Goal: Browse casually: Explore the website without a specific task or goal

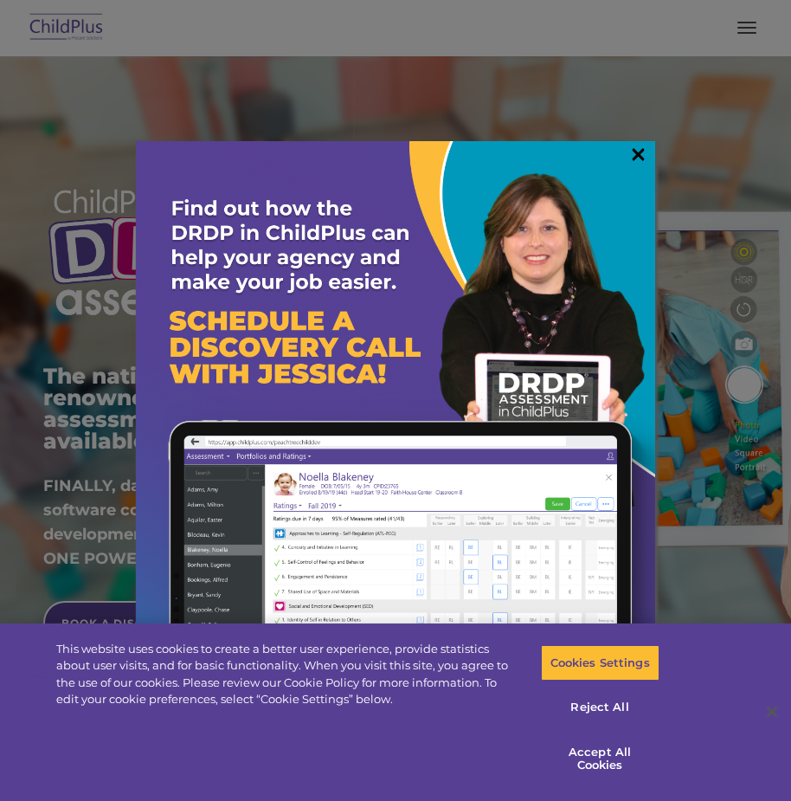
click at [639, 152] on link "×" at bounding box center [639, 153] width 20 height 17
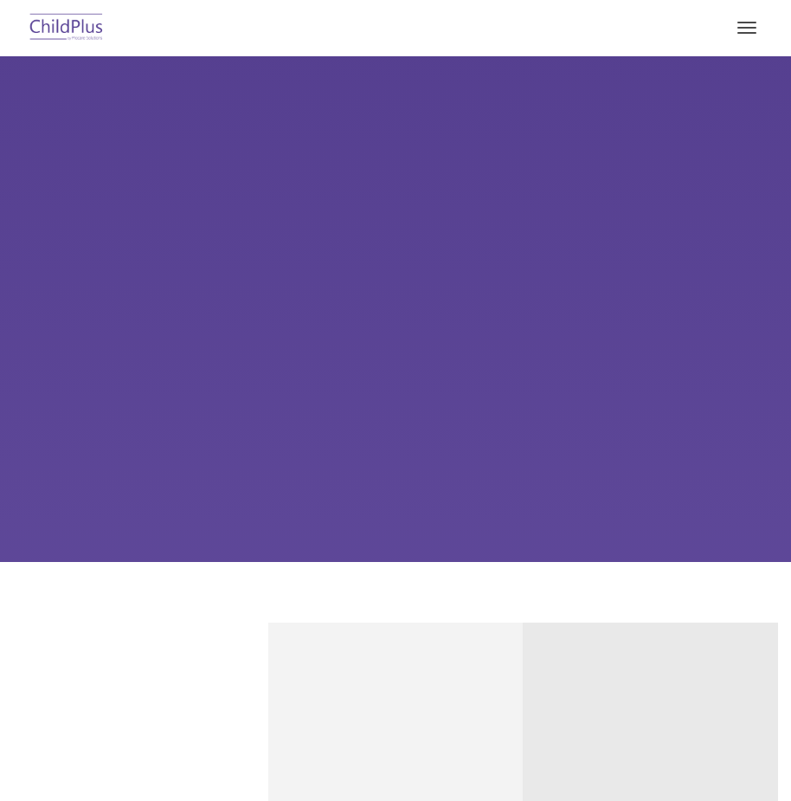
type input ""
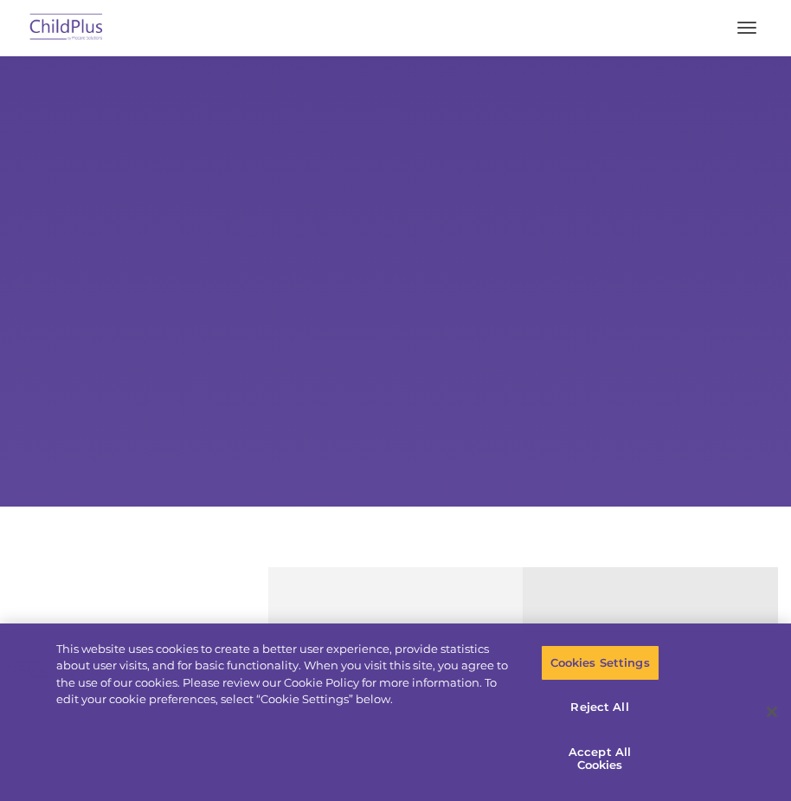
select select "MEDIUM"
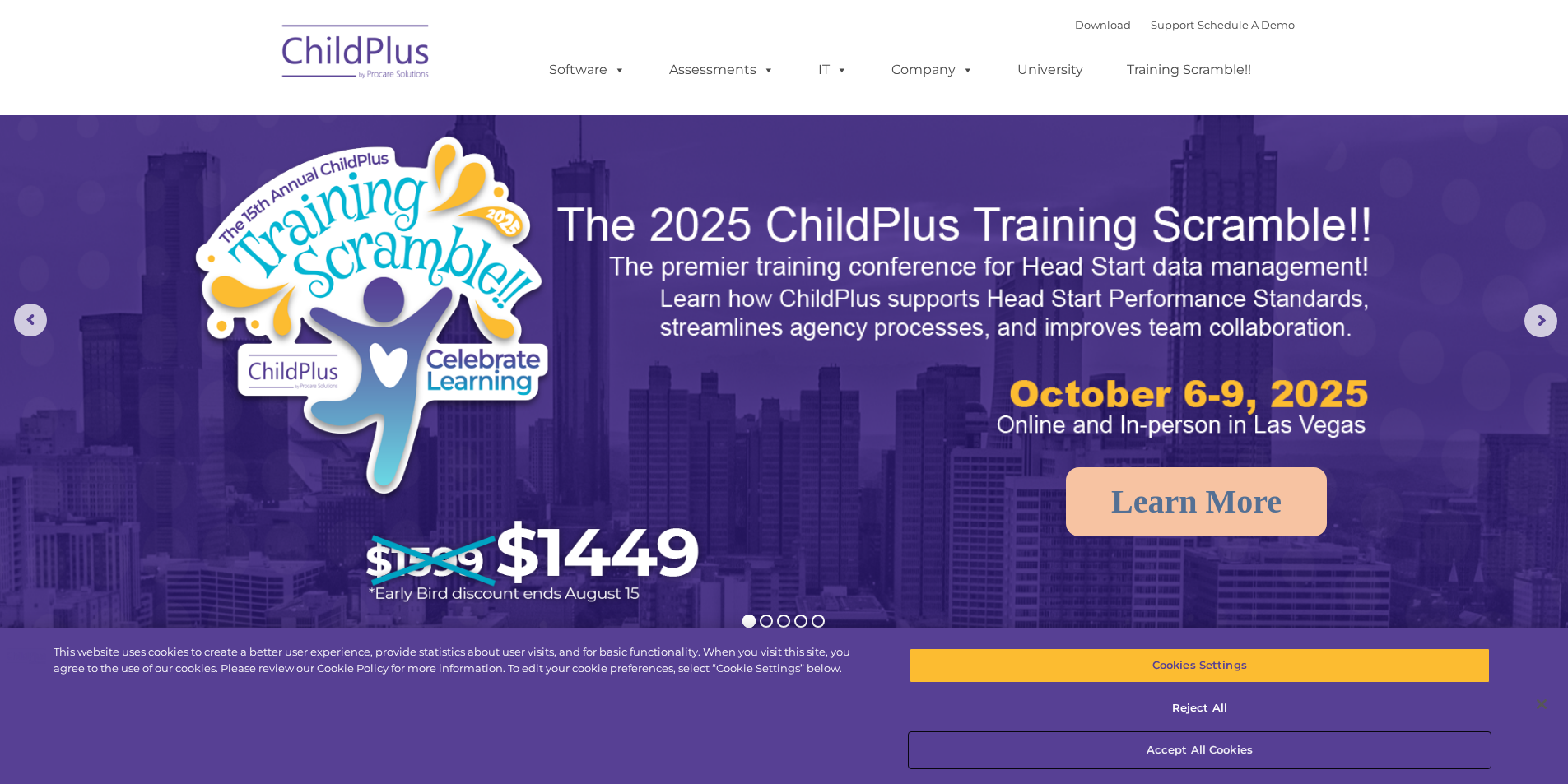
click at [764, 741] on button "Accept All Cookies" at bounding box center [1199, 751] width 580 height 34
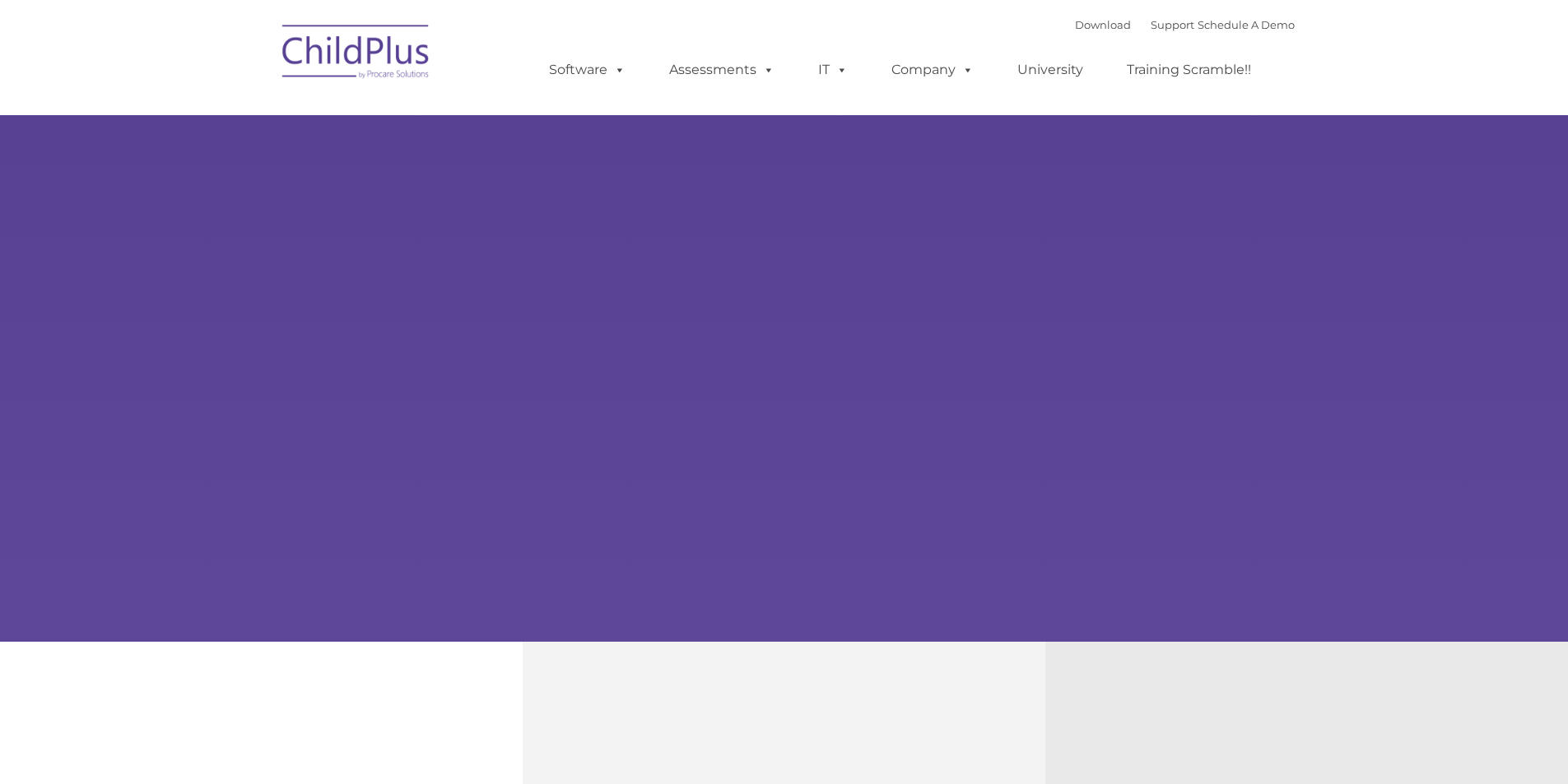
type input ""
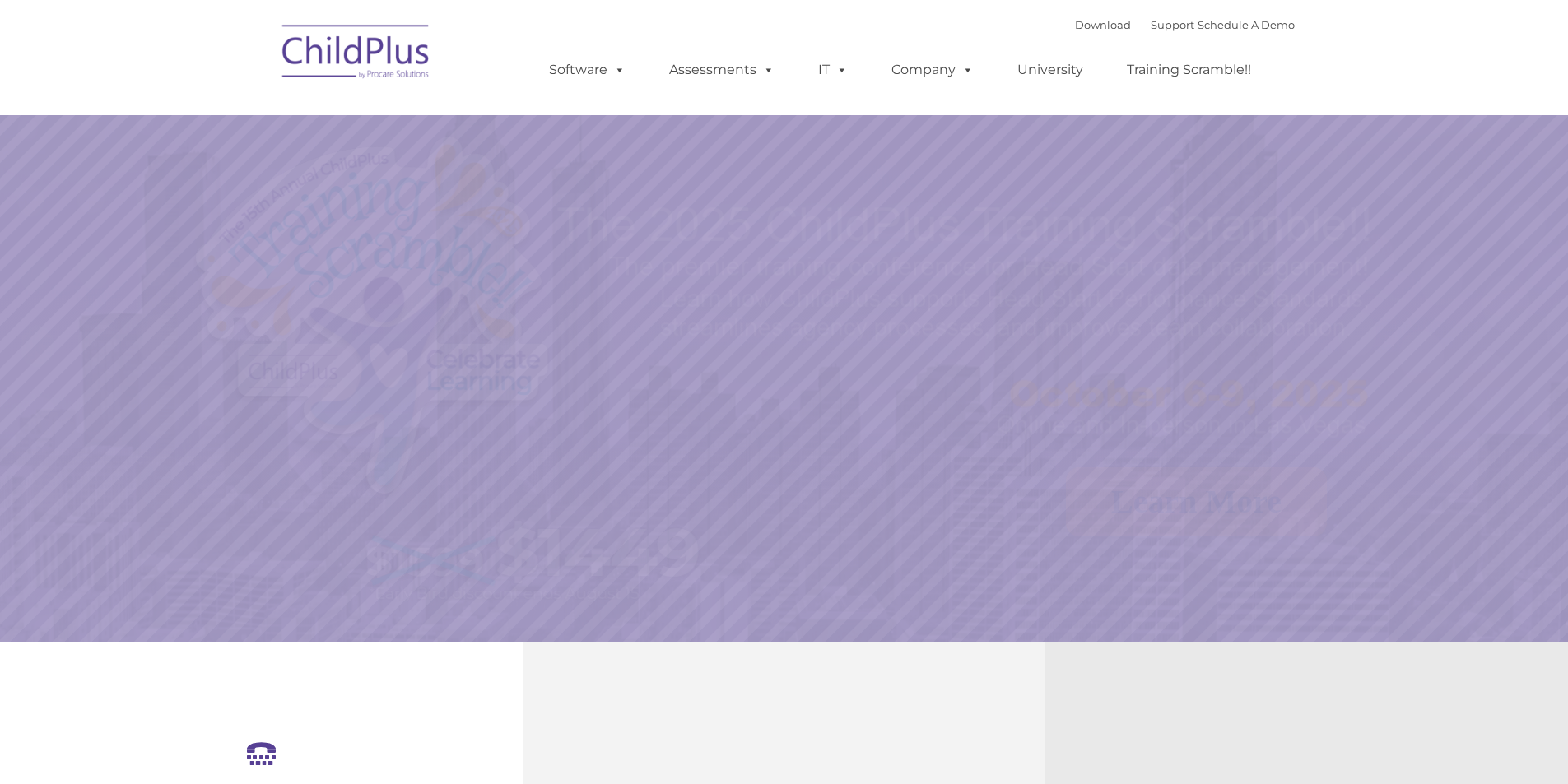
select select "MEDIUM"
